Goal: Manage account settings

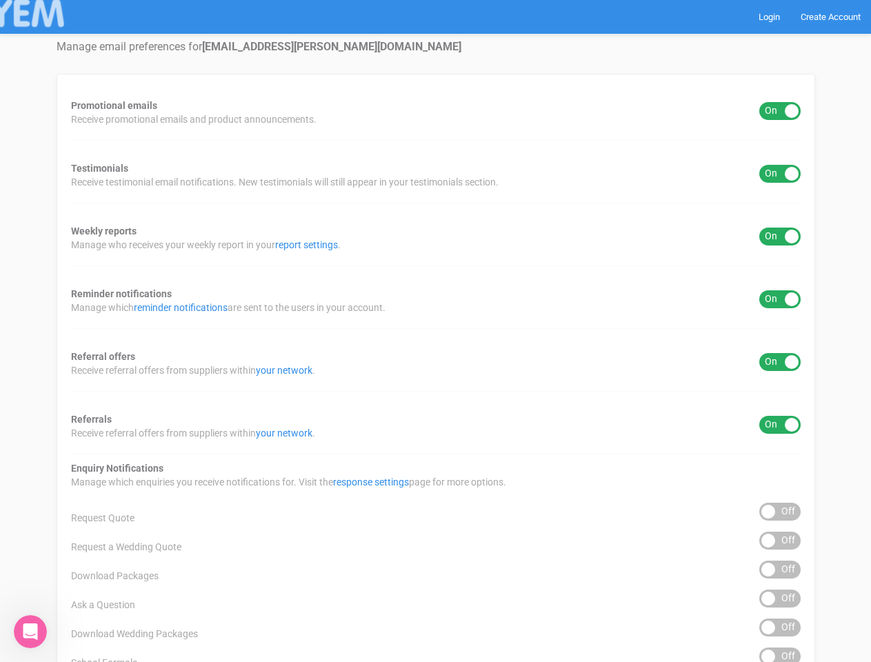
click at [435, 331] on div "Promotional emails ON OFF Receive promotional emails and product announcements.…" at bounding box center [436, 556] width 758 height 965
click at [780, 111] on div "ON OFF" at bounding box center [779, 111] width 41 height 18
click at [780, 174] on div "ON OFF" at bounding box center [779, 174] width 41 height 18
click at [780, 236] on div "ON OFF" at bounding box center [779, 237] width 41 height 18
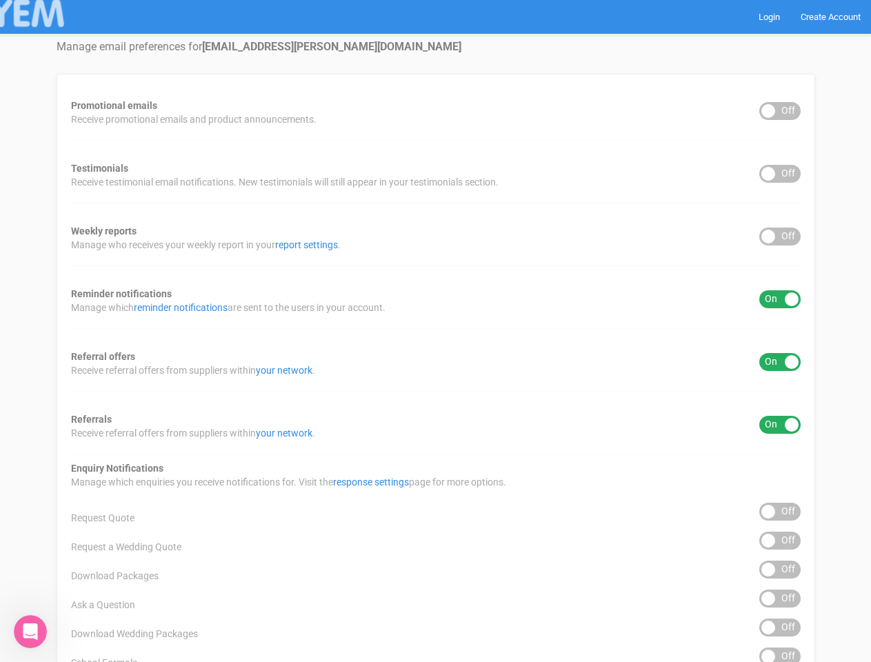
click at [780, 299] on div "ON OFF" at bounding box center [779, 299] width 41 height 18
click at [780, 362] on div "ON OFF" at bounding box center [779, 362] width 41 height 18
click at [780, 425] on div "ON OFF" at bounding box center [779, 425] width 41 height 18
click at [780, 512] on div "ON OFF" at bounding box center [779, 512] width 41 height 18
click at [780, 541] on div "ON OFF" at bounding box center [779, 541] width 41 height 18
